Goal: Task Accomplishment & Management: Manage account settings

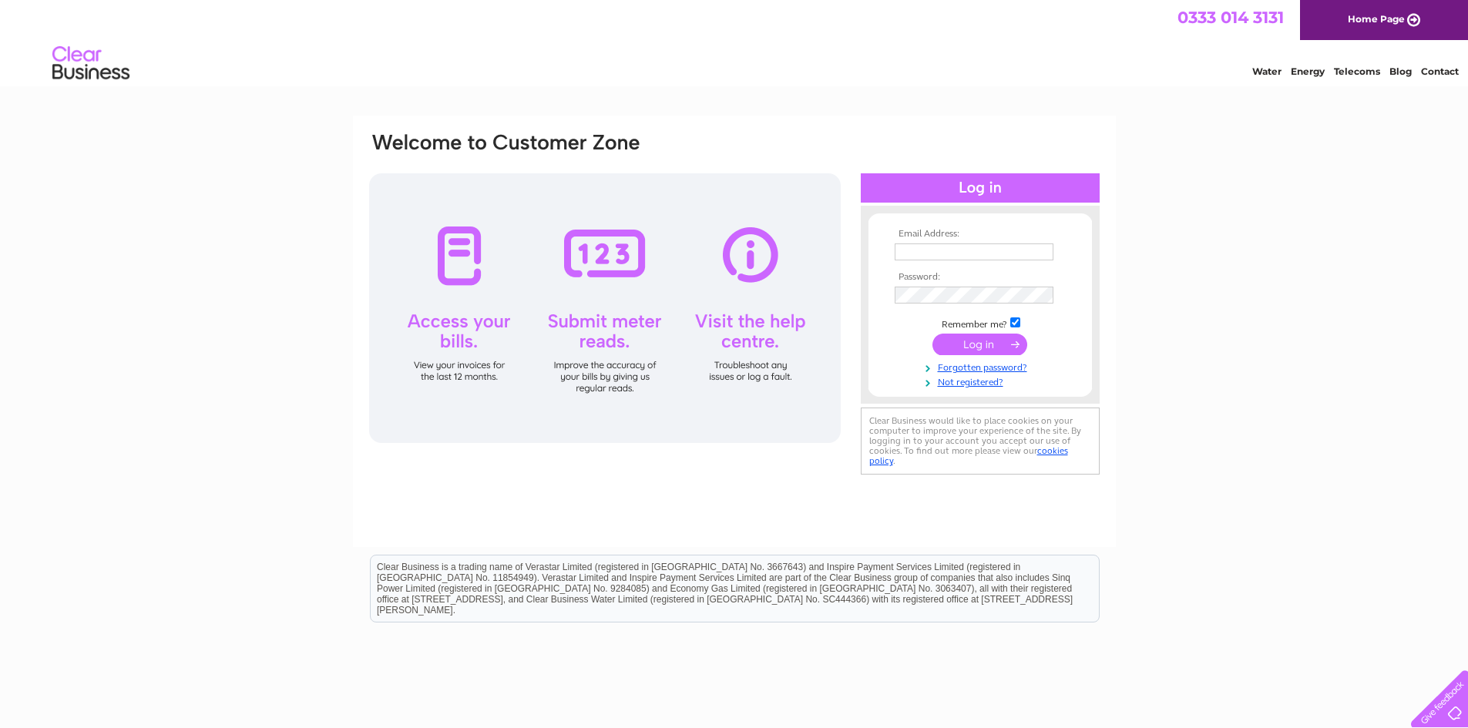
type input "findle5@aol.com"
click at [1011, 348] on input "submit" at bounding box center [979, 345] width 95 height 22
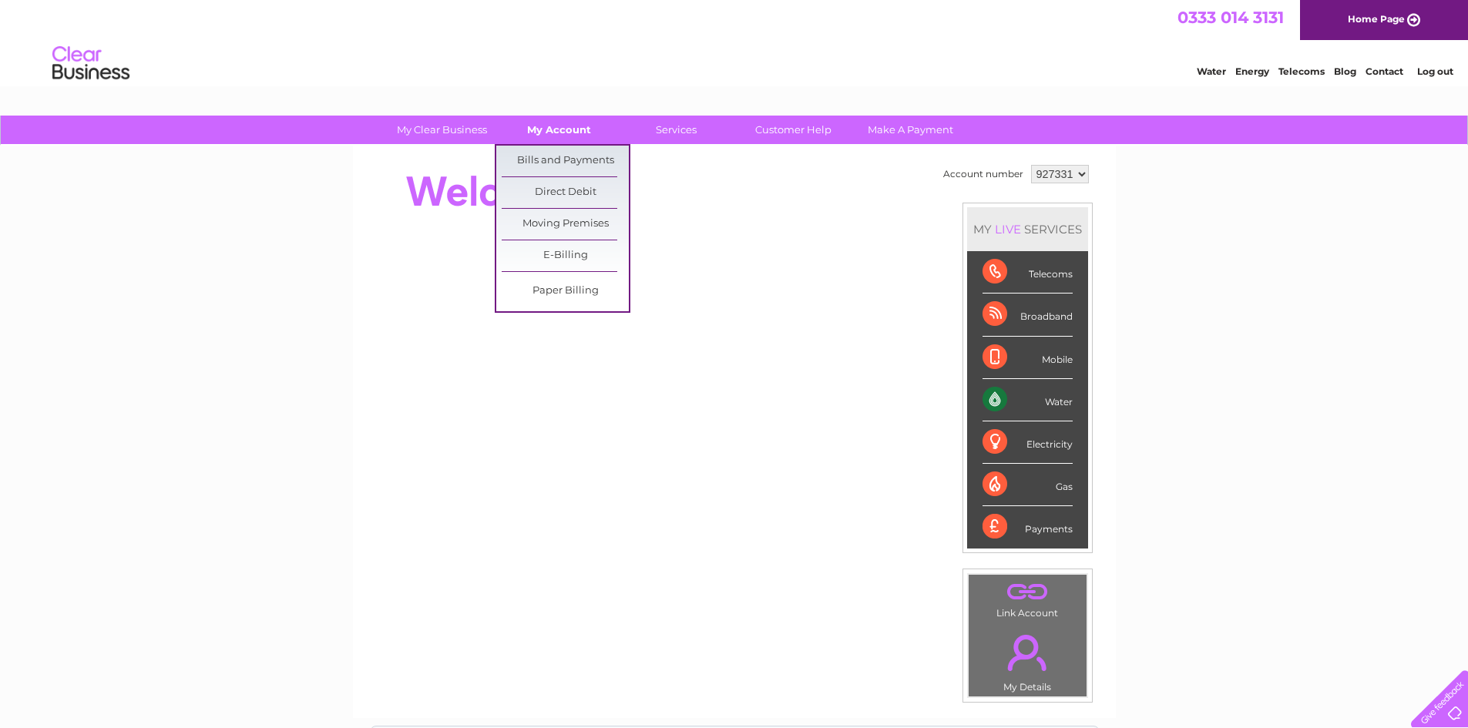
click at [562, 126] on link "My Account" at bounding box center [559, 130] width 127 height 29
click at [546, 165] on link "Bills and Payments" at bounding box center [565, 161] width 127 height 31
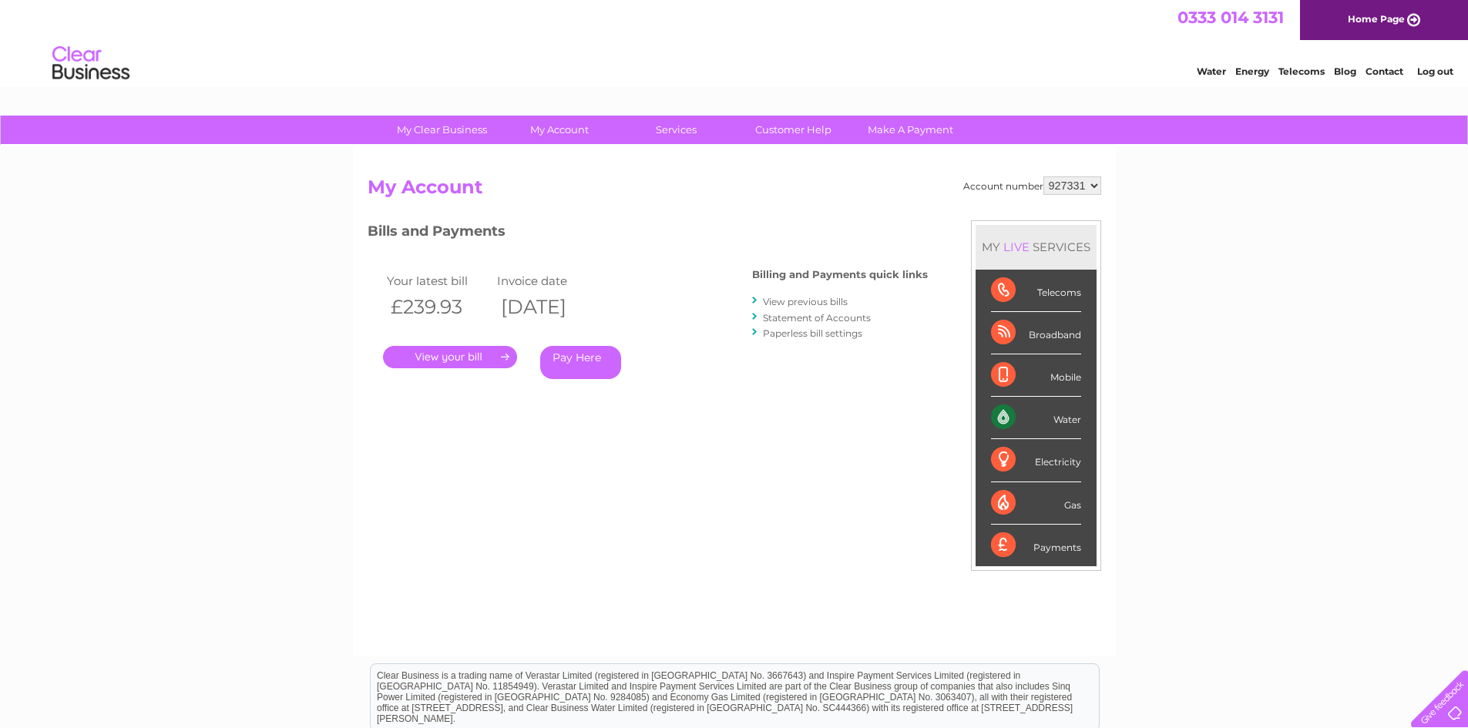
click at [432, 354] on link "." at bounding box center [450, 357] width 134 height 22
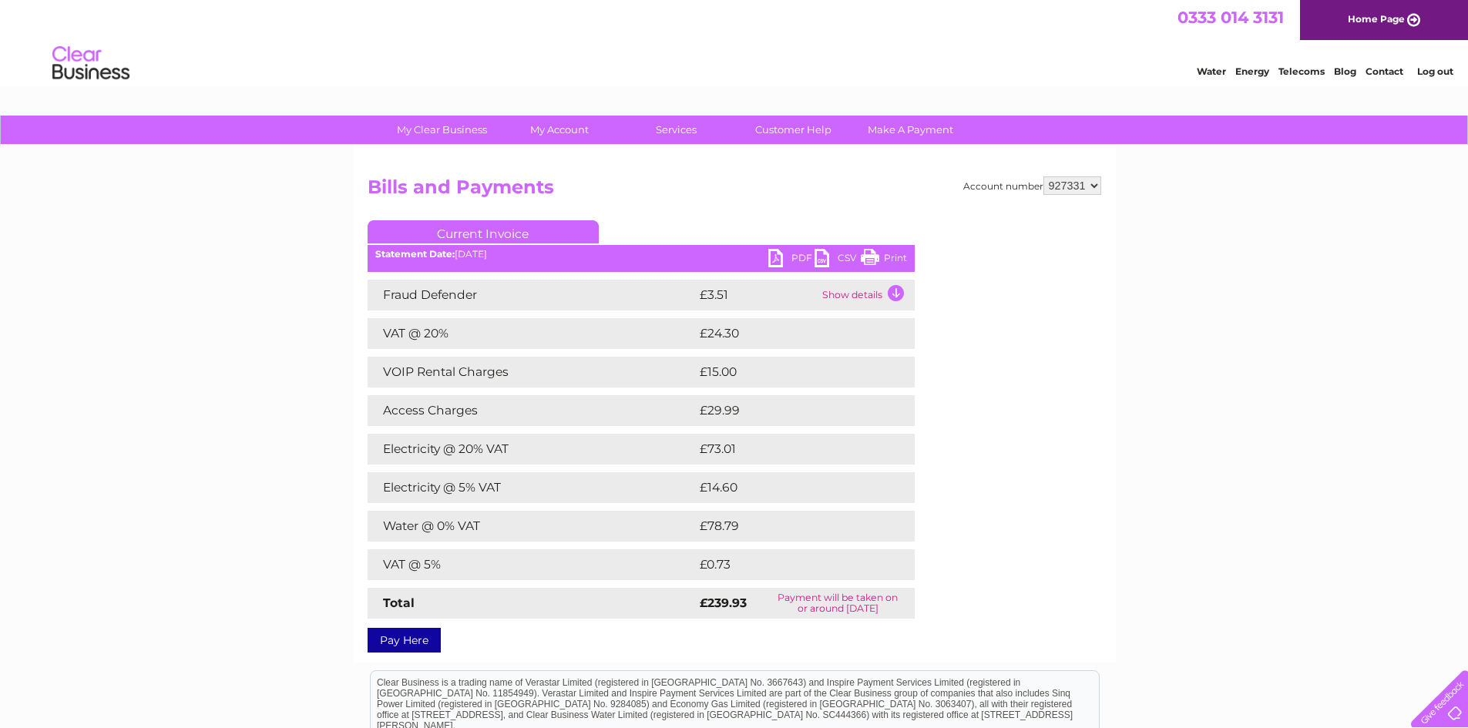
click at [777, 258] on link "PDF" at bounding box center [791, 260] width 46 height 22
